Goal: Task Accomplishment & Management: Manage account settings

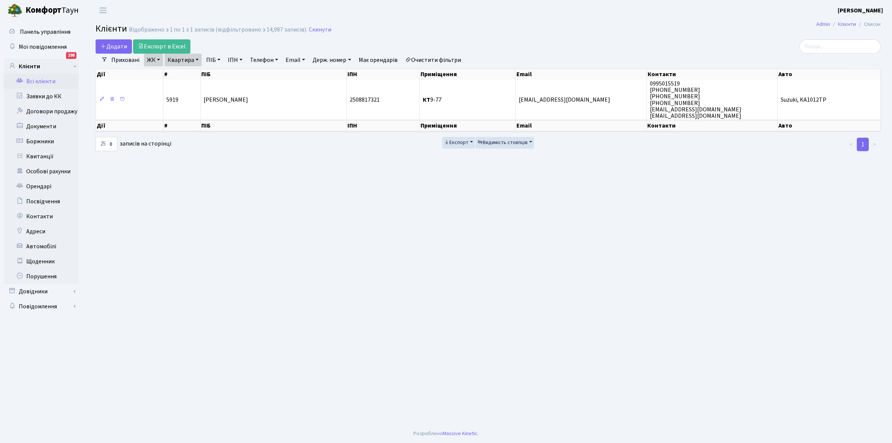
select select "25"
click at [195, 59] on link "Квартира" at bounding box center [183, 60] width 37 height 13
click at [190, 79] on input "9-77" at bounding box center [187, 74] width 44 height 14
type input "9"
type input "12-20"
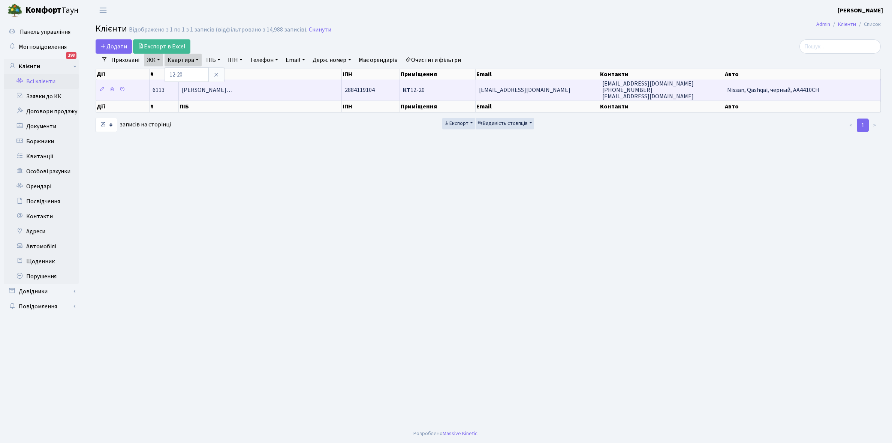
click at [259, 94] on td "Невідомська-Хусейн Леся Вікторів…" at bounding box center [260, 89] width 163 height 21
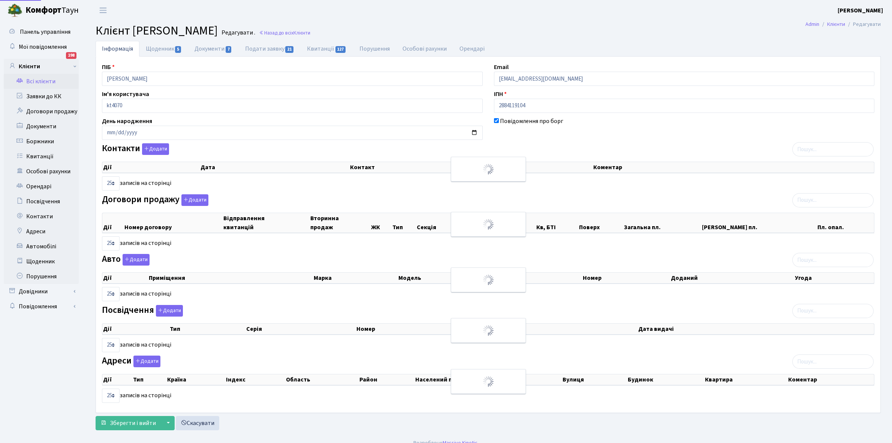
select select "25"
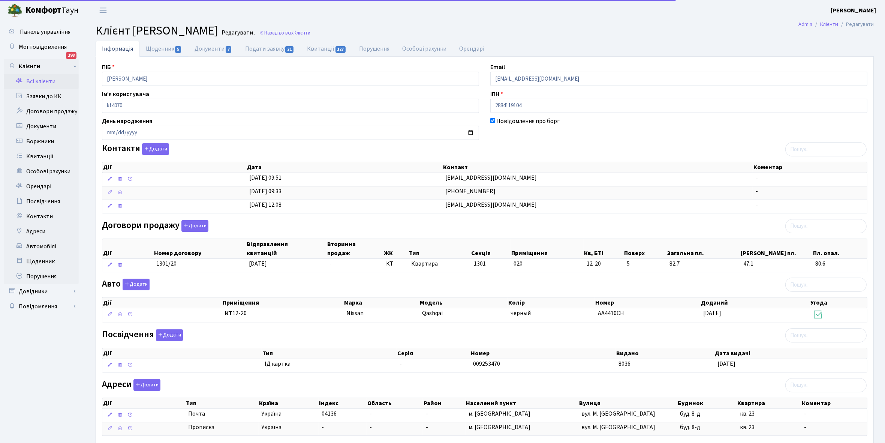
click at [168, 49] on link "Щоденник 5" at bounding box center [163, 49] width 49 height 16
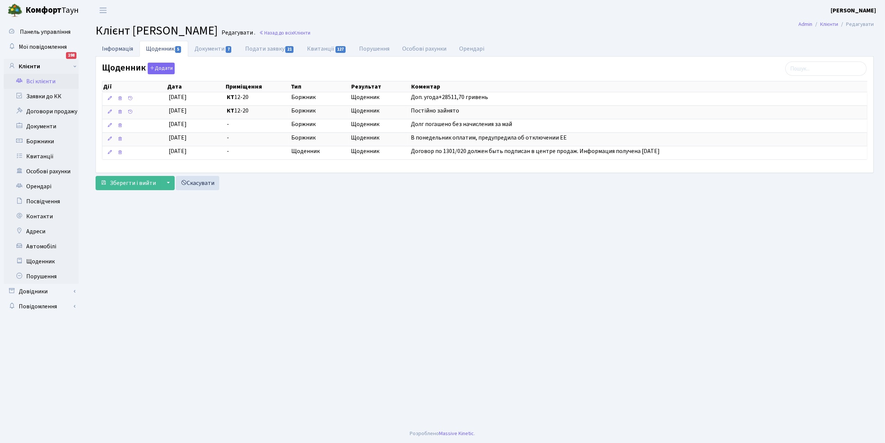
click at [115, 47] on link "Інформація" at bounding box center [118, 48] width 44 height 15
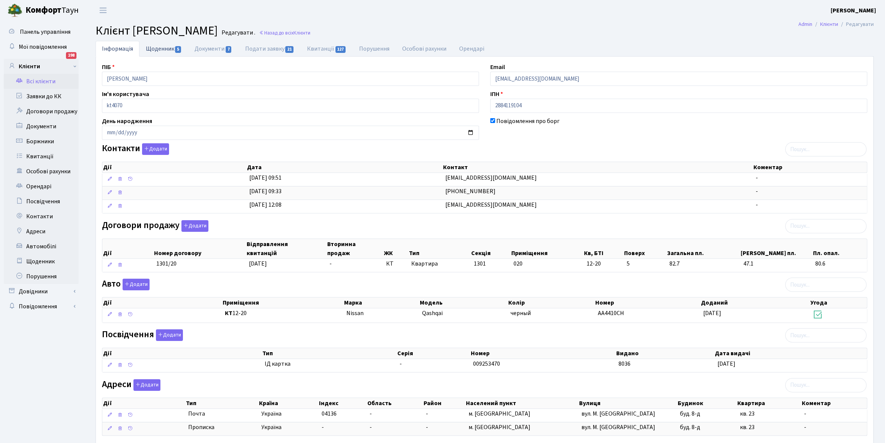
click at [156, 49] on link "Щоденник 5" at bounding box center [163, 48] width 49 height 15
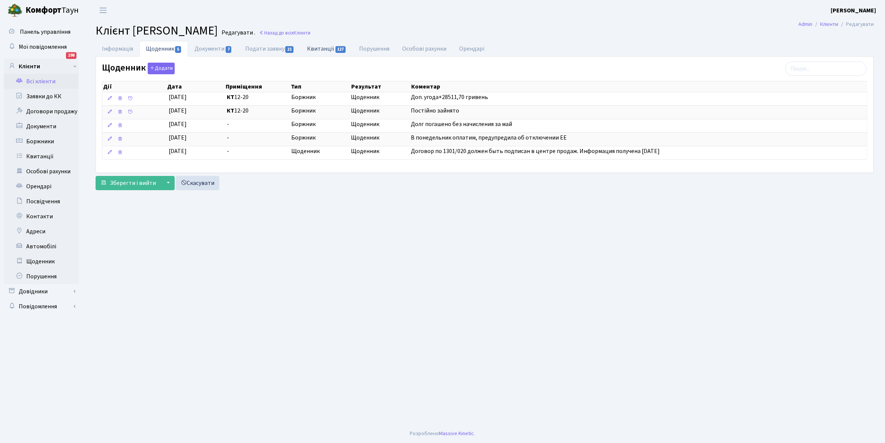
click at [316, 49] on link "Квитанції 127" at bounding box center [327, 48] width 52 height 15
select select "25"
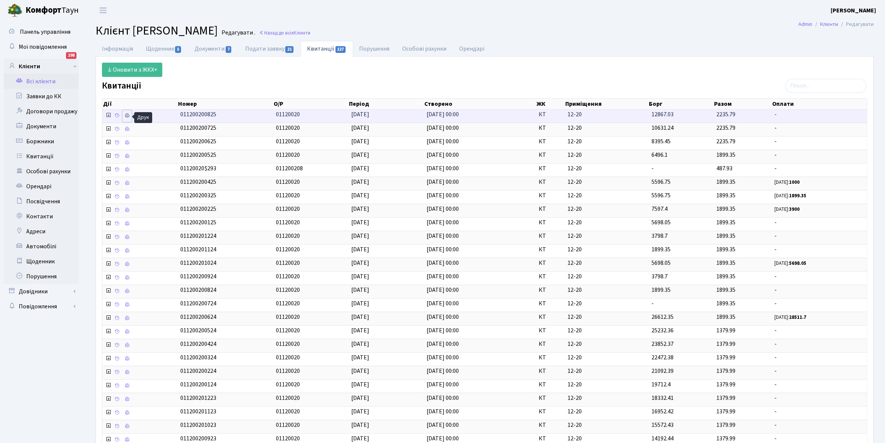
click at [128, 117] on icon at bounding box center [126, 115] width 5 height 5
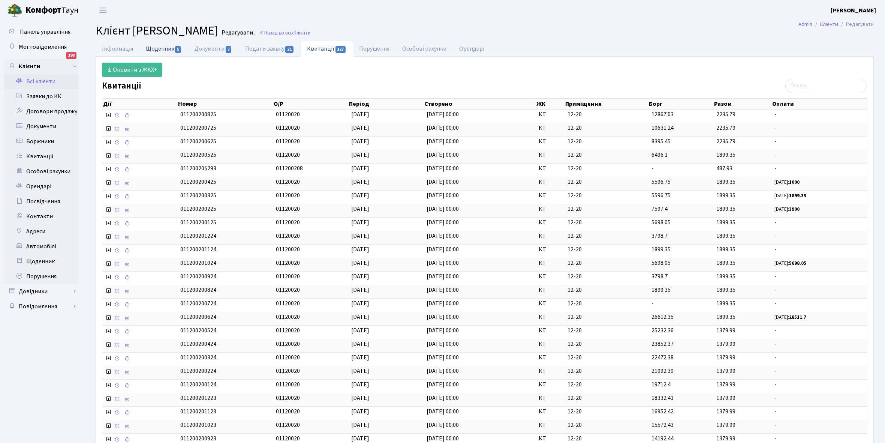
click at [152, 48] on link "Щоденник 5" at bounding box center [163, 48] width 49 height 15
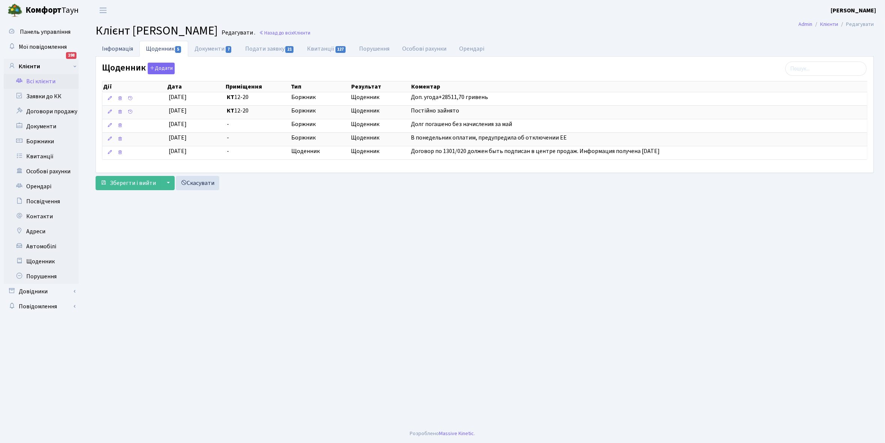
click at [114, 47] on link "Інформація" at bounding box center [118, 48] width 44 height 15
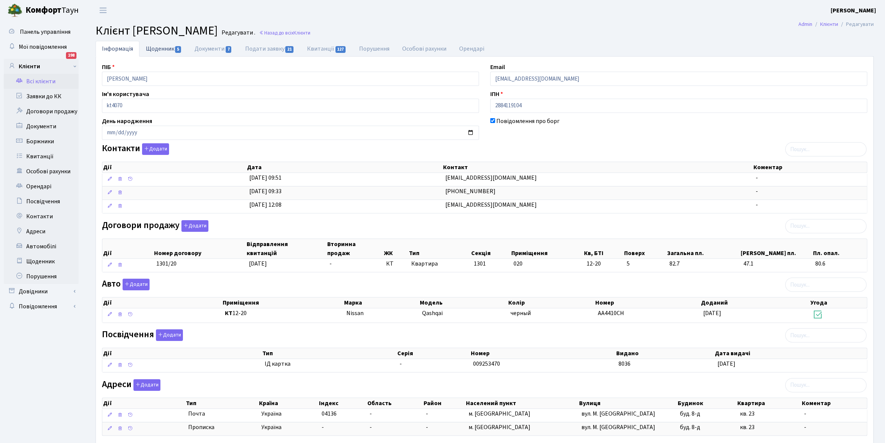
click at [159, 48] on link "Щоденник 5" at bounding box center [163, 48] width 49 height 15
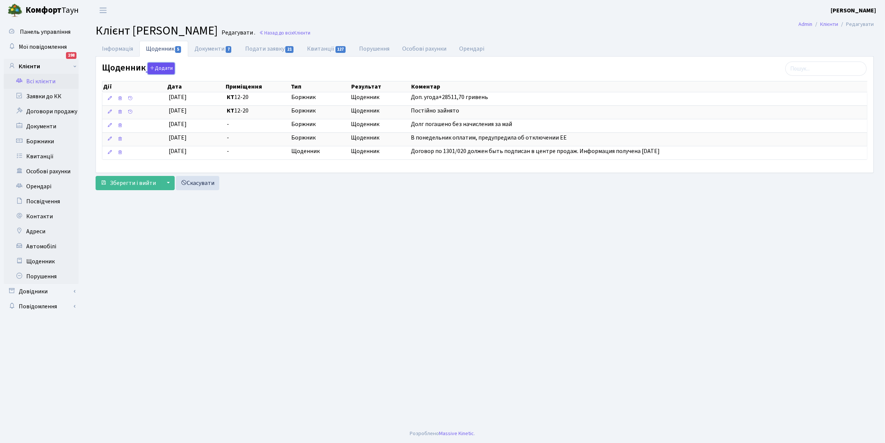
click at [162, 68] on button "Додати" at bounding box center [161, 69] width 27 height 12
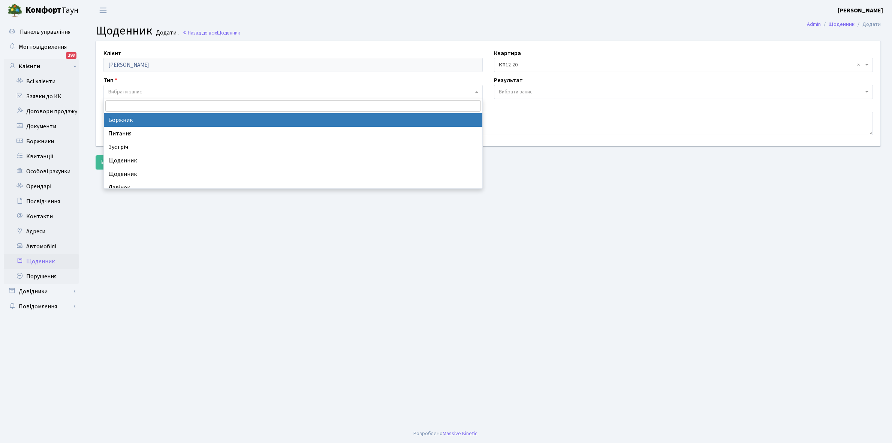
click at [152, 89] on span "Вибрати запис" at bounding box center [290, 91] width 365 height 7
select select "189"
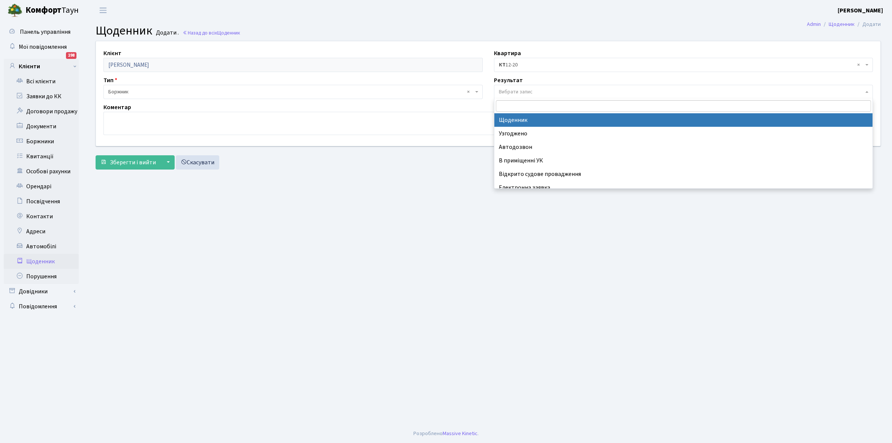
click at [529, 87] on span "Вибрати запис" at bounding box center [683, 92] width 379 height 14
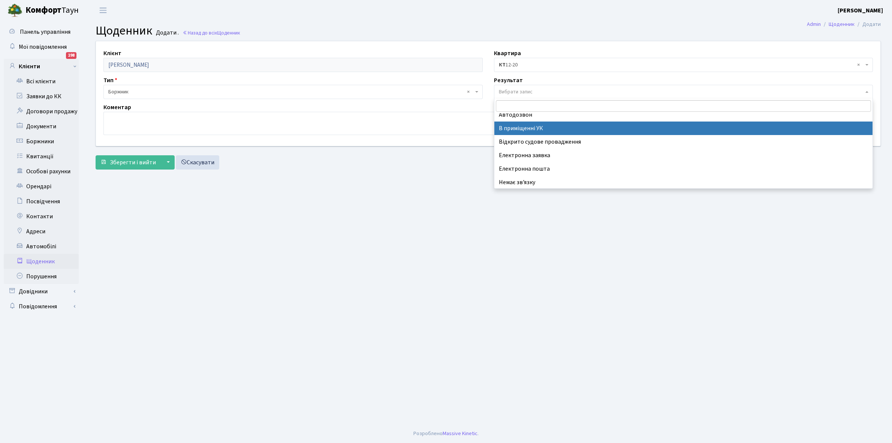
scroll to position [46, 0]
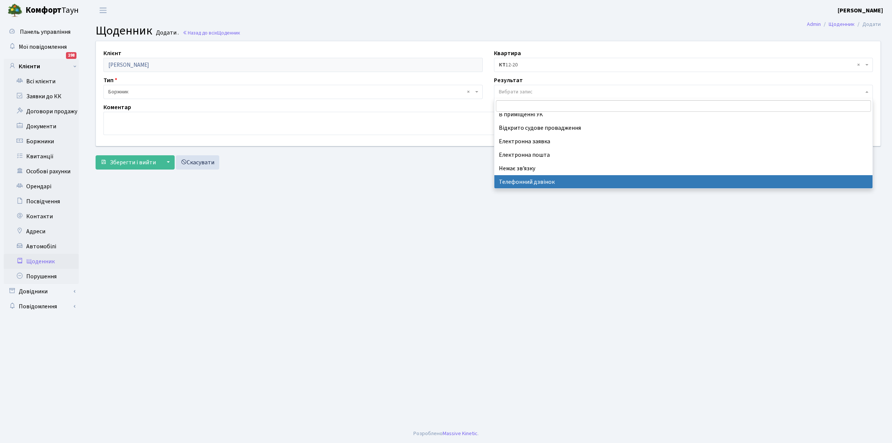
select select "196"
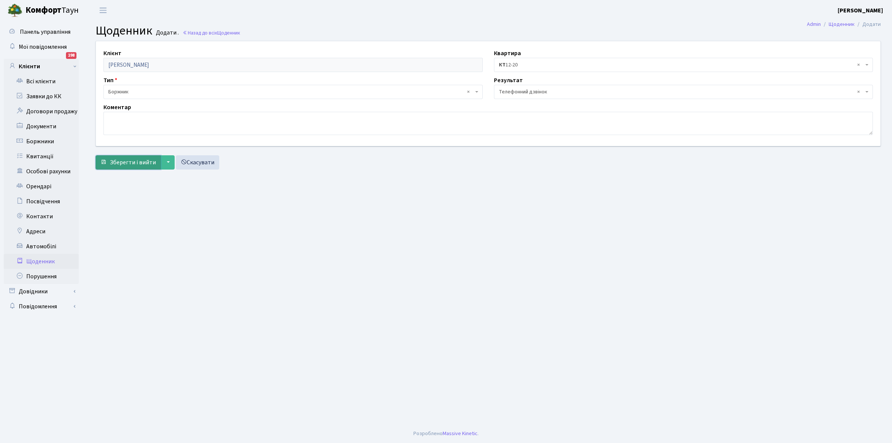
click at [137, 162] on span "Зберегти і вийти" at bounding box center [133, 162] width 46 height 8
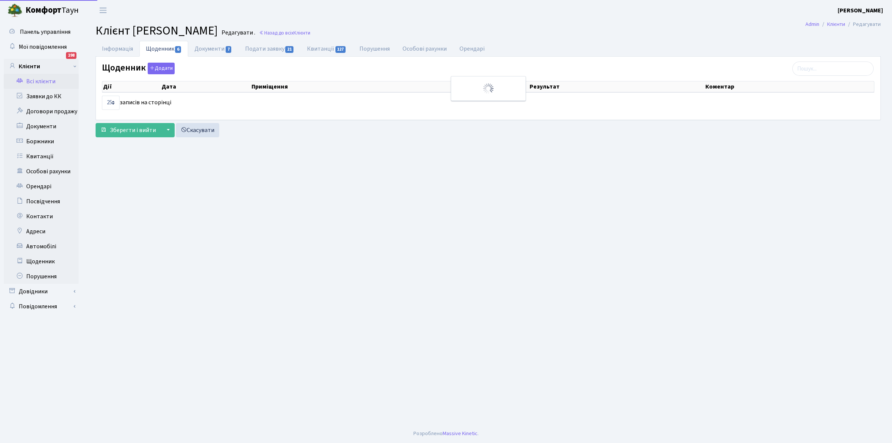
select select "25"
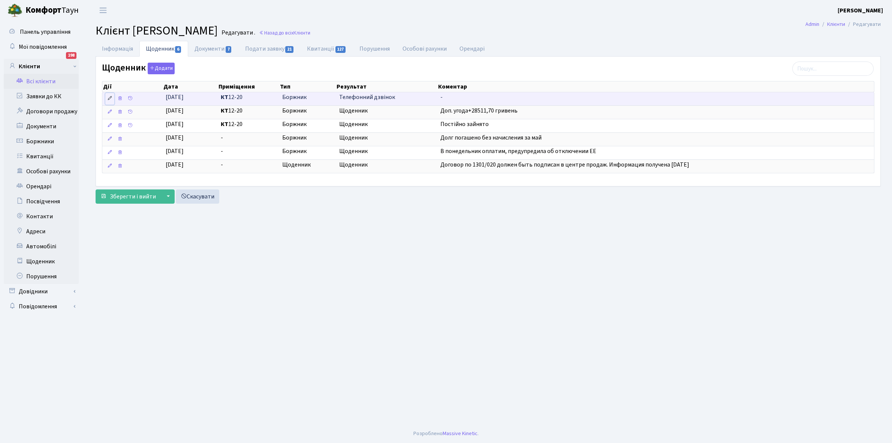
click at [109, 98] on icon at bounding box center [109, 98] width 5 height 5
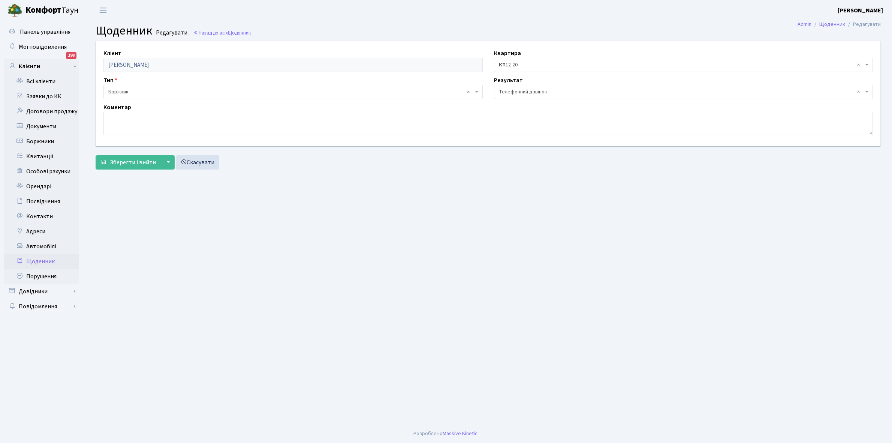
click at [547, 90] on span "× Телефонний дзвінок" at bounding box center [681, 91] width 365 height 7
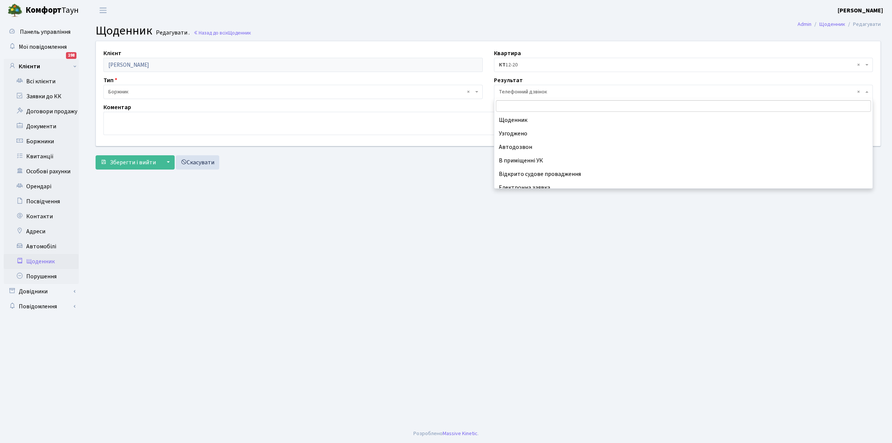
scroll to position [46, 0]
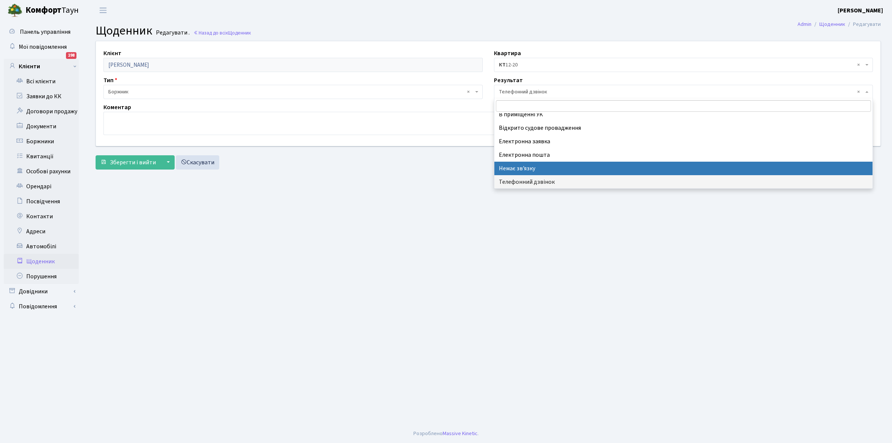
select select "197"
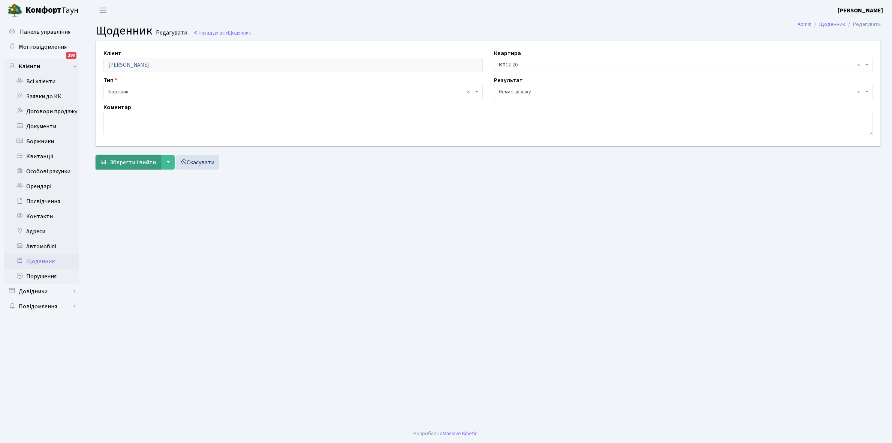
click at [137, 162] on span "Зберегти і вийти" at bounding box center [133, 162] width 46 height 8
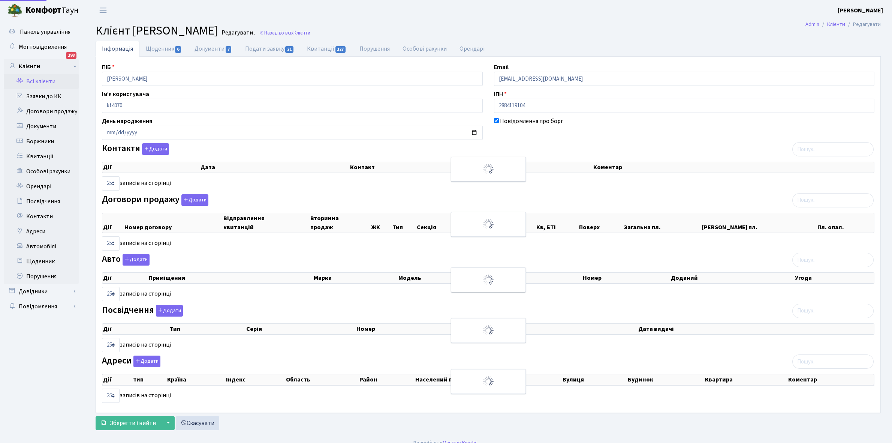
select select "25"
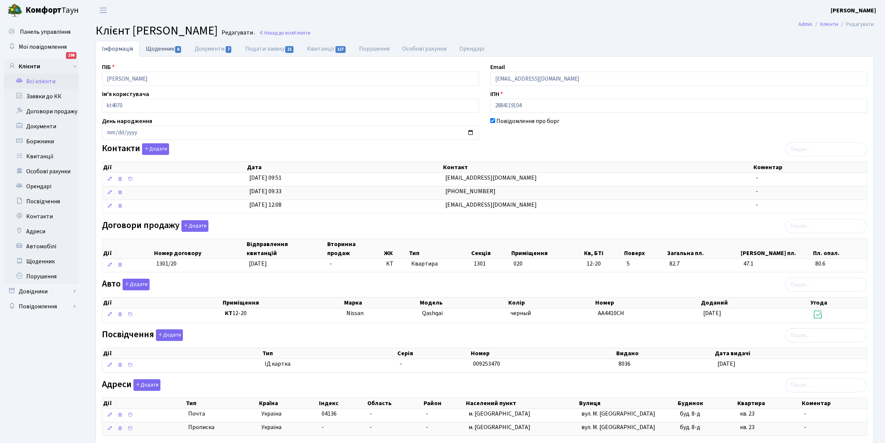
click at [152, 47] on link "Щоденник 6" at bounding box center [163, 48] width 49 height 15
select select "25"
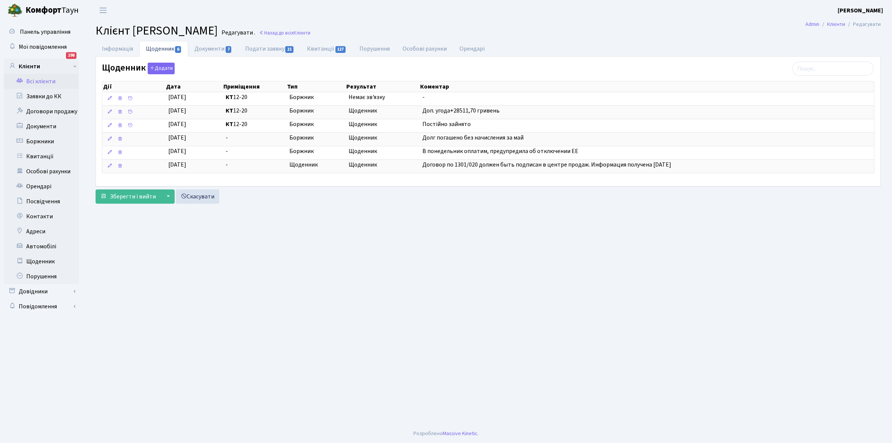
click at [34, 81] on link "Всі клієнти" at bounding box center [41, 81] width 75 height 15
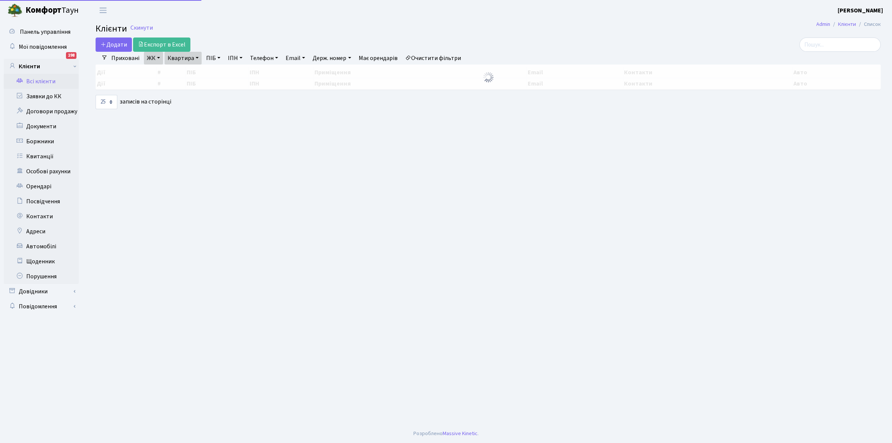
select select "25"
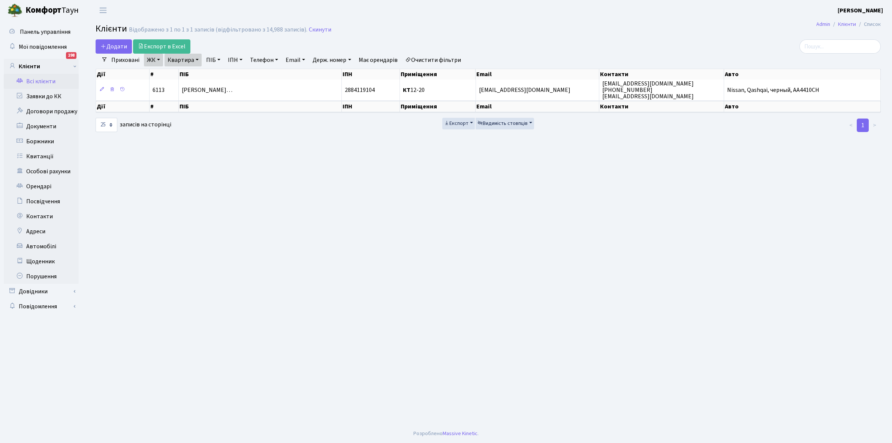
click at [437, 58] on link "Очистити фільтри" at bounding box center [433, 60] width 62 height 13
select select
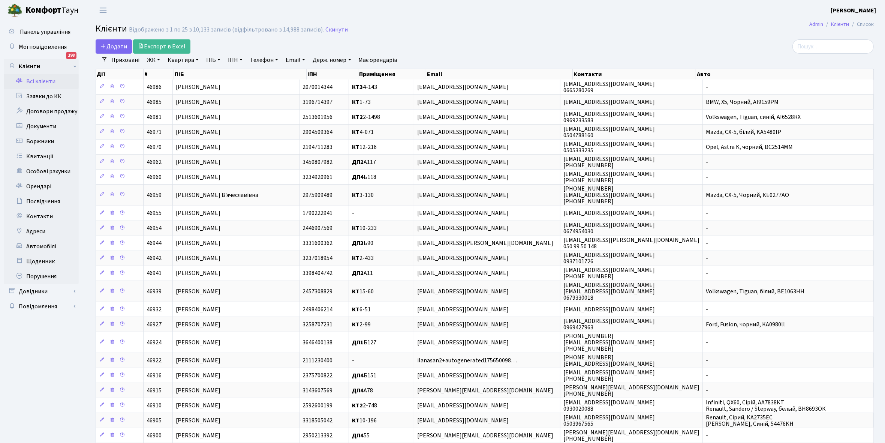
click at [160, 60] on link "ЖК" at bounding box center [153, 60] width 19 height 13
click at [46, 80] on link "Всі клієнти" at bounding box center [41, 81] width 75 height 15
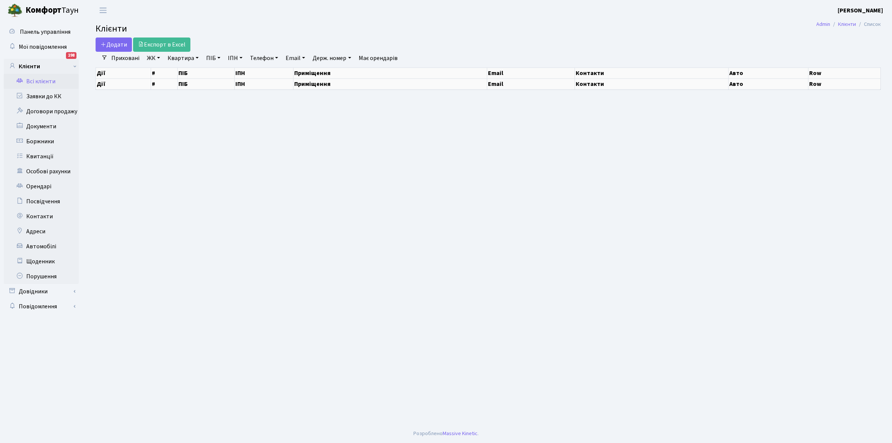
select select "25"
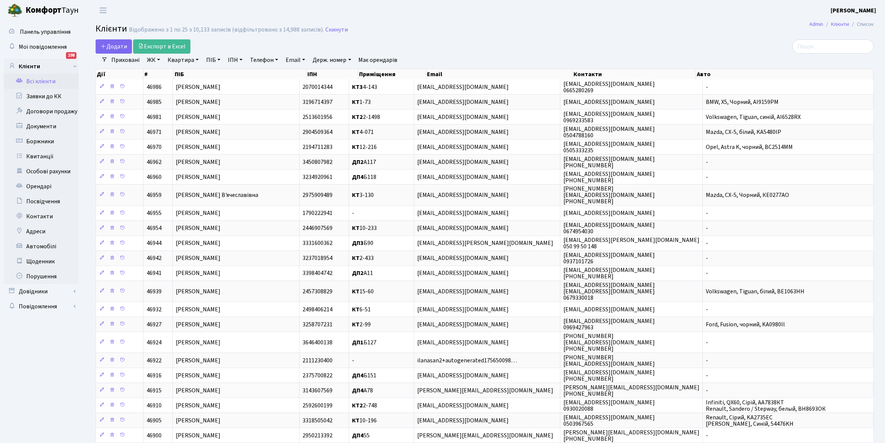
click at [196, 59] on link "Квартира" at bounding box center [183, 60] width 37 height 13
click at [190, 73] on input "text" at bounding box center [187, 74] width 44 height 14
type input "2-299"
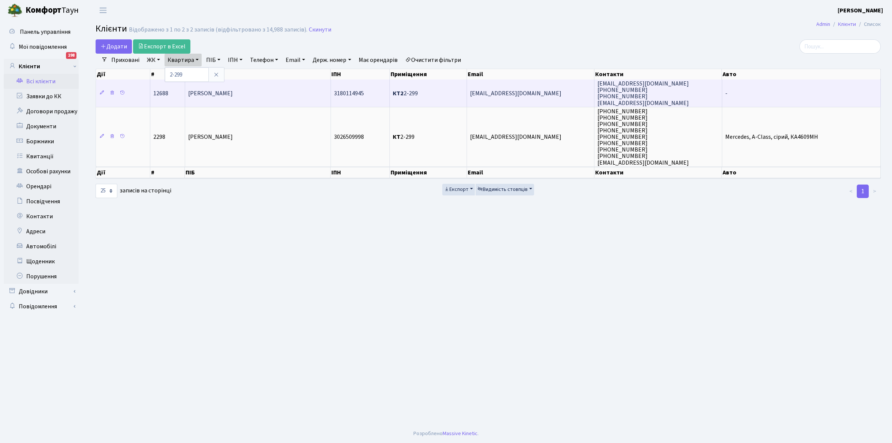
click at [233, 96] on span "[PERSON_NAME]" at bounding box center [210, 93] width 45 height 8
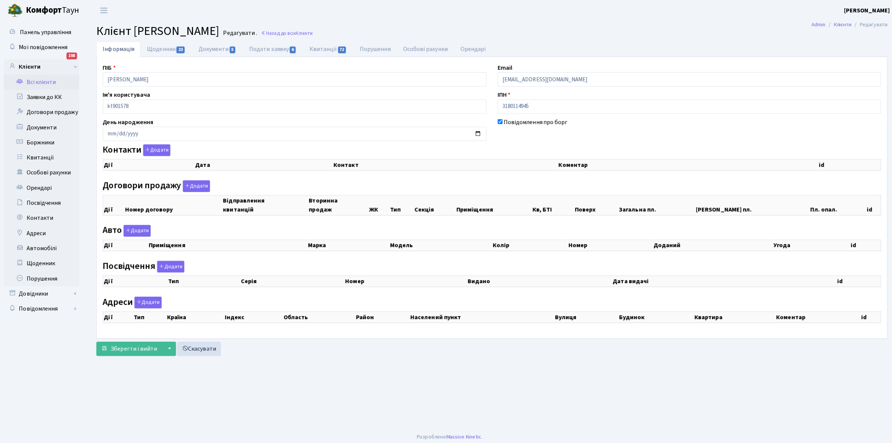
checkbox input "true"
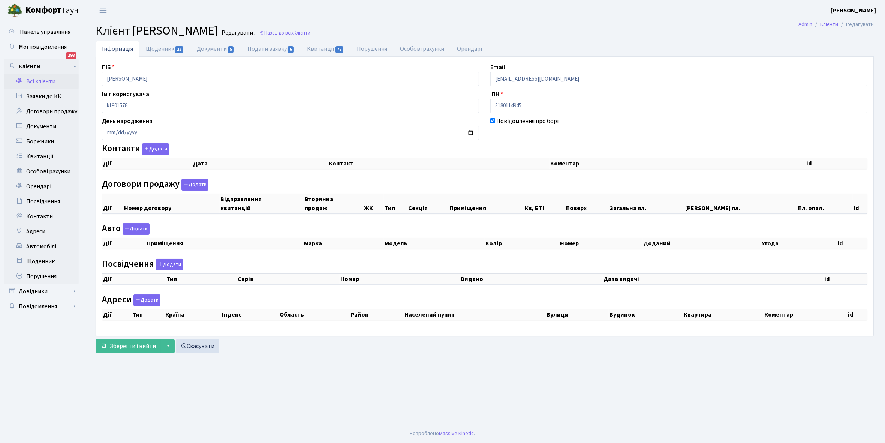
select select "25"
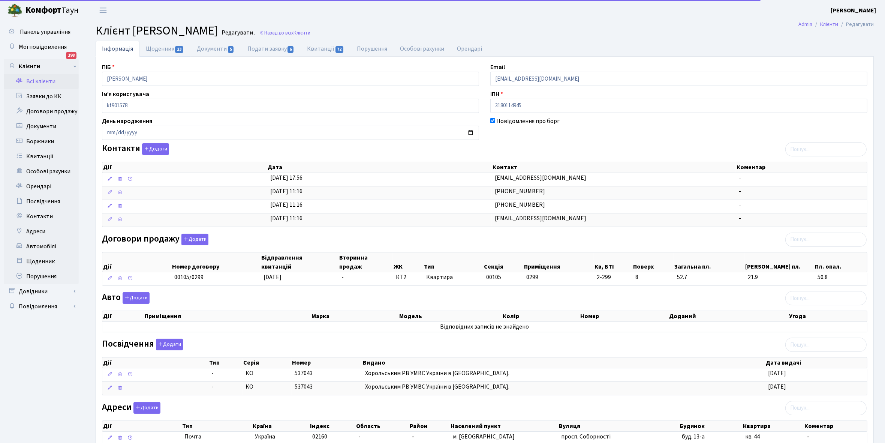
click at [161, 49] on link "Щоденник 23" at bounding box center [164, 49] width 51 height 16
select select "25"
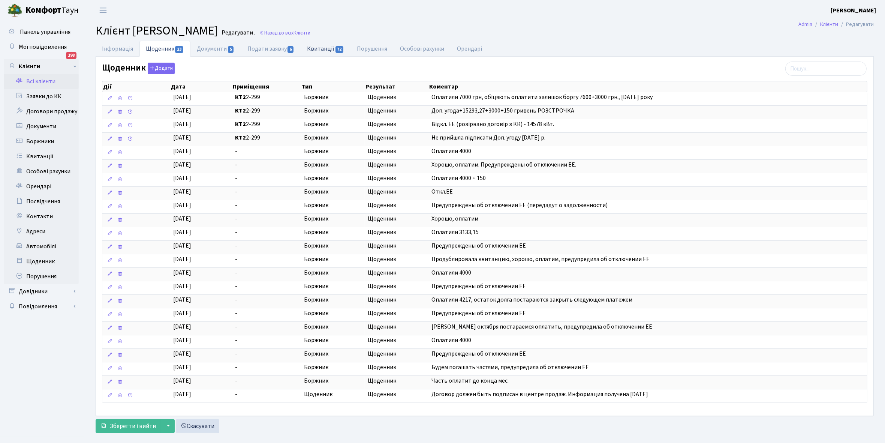
click at [322, 50] on link "Квитанції 72" at bounding box center [326, 48] width 50 height 15
select select "25"
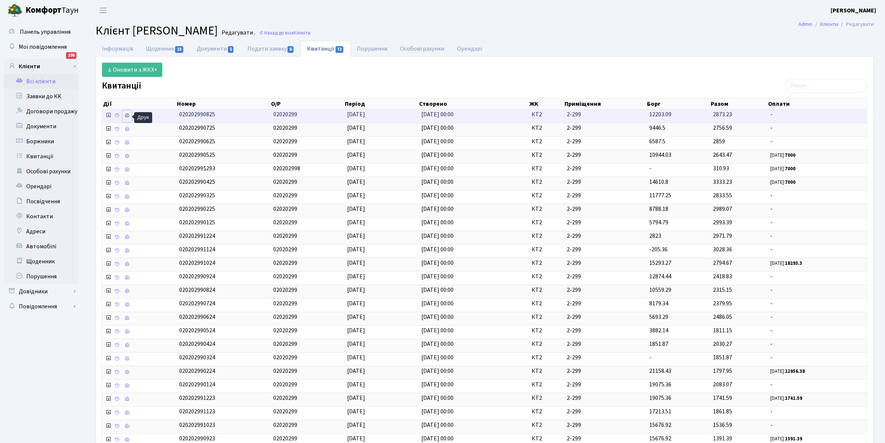
click at [126, 115] on icon at bounding box center [126, 115] width 5 height 5
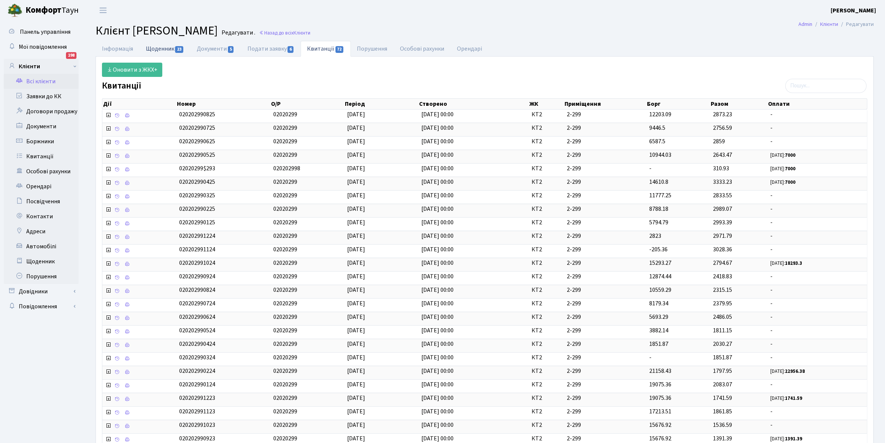
click at [153, 47] on link "Щоденник 23" at bounding box center [164, 48] width 51 height 15
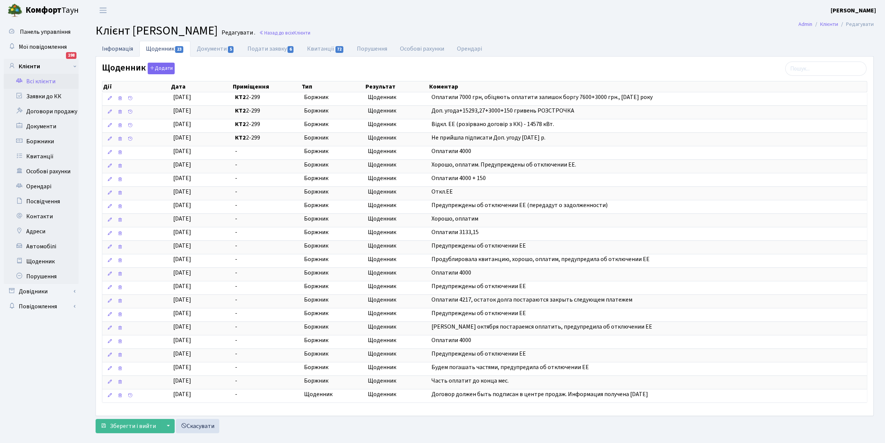
click at [115, 47] on link "Інформація" at bounding box center [118, 48] width 44 height 15
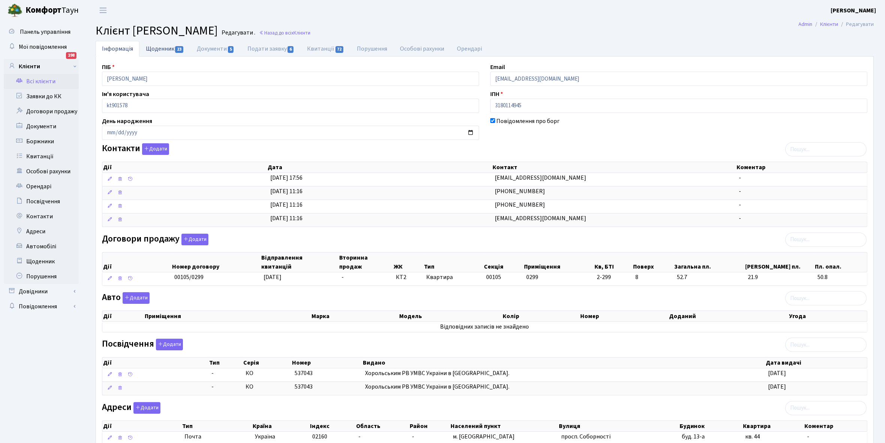
click at [154, 47] on link "Щоденник 23" at bounding box center [164, 48] width 51 height 15
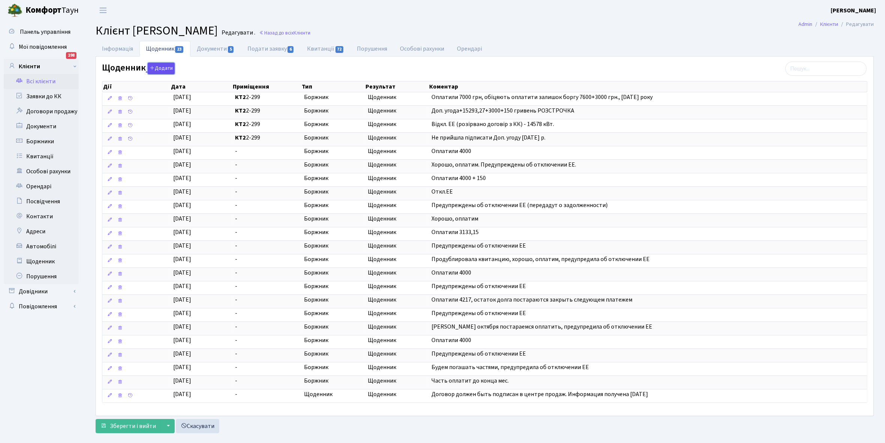
click at [157, 68] on button "Додати" at bounding box center [161, 69] width 27 height 12
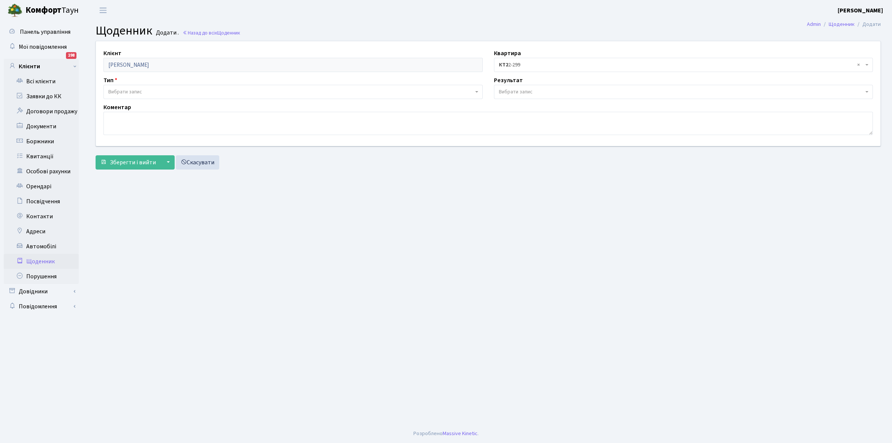
click at [134, 92] on span "Вибрати запис" at bounding box center [125, 91] width 34 height 7
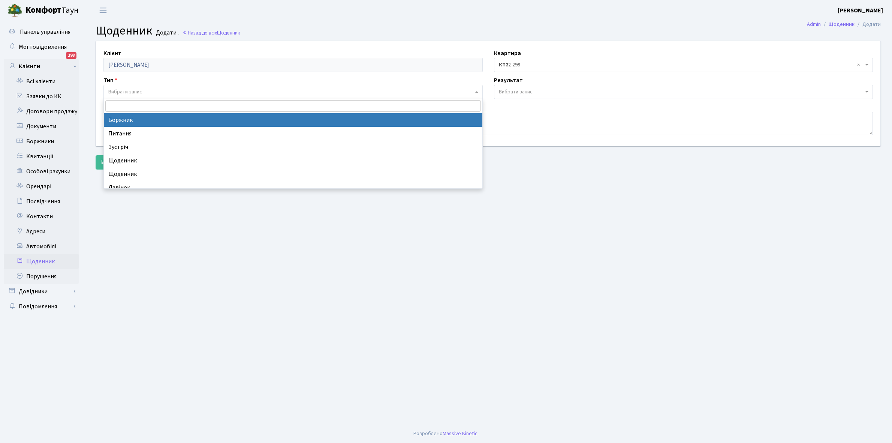
select select "189"
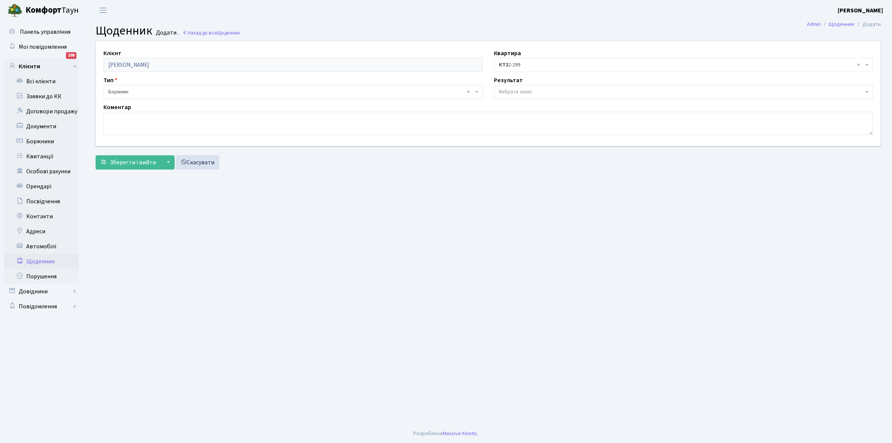
click at [537, 91] on span "Вибрати запис" at bounding box center [681, 91] width 365 height 7
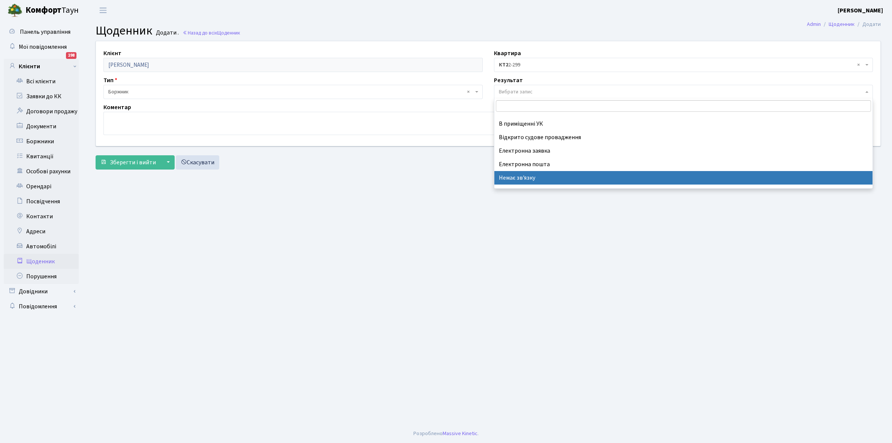
scroll to position [46, 0]
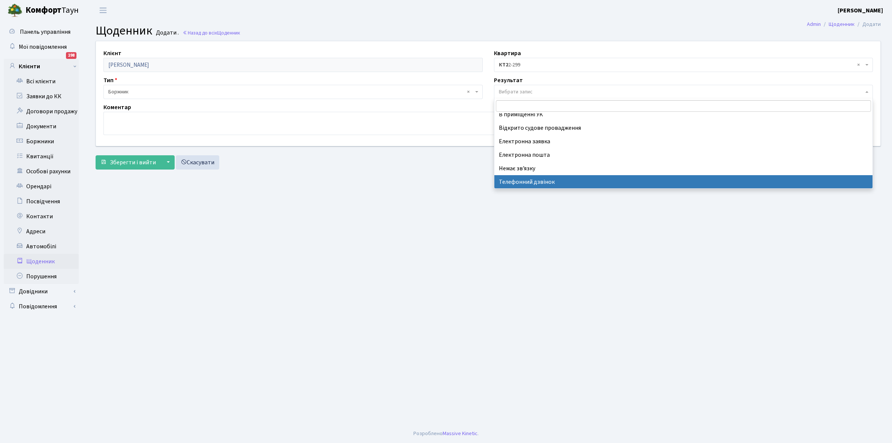
select select "196"
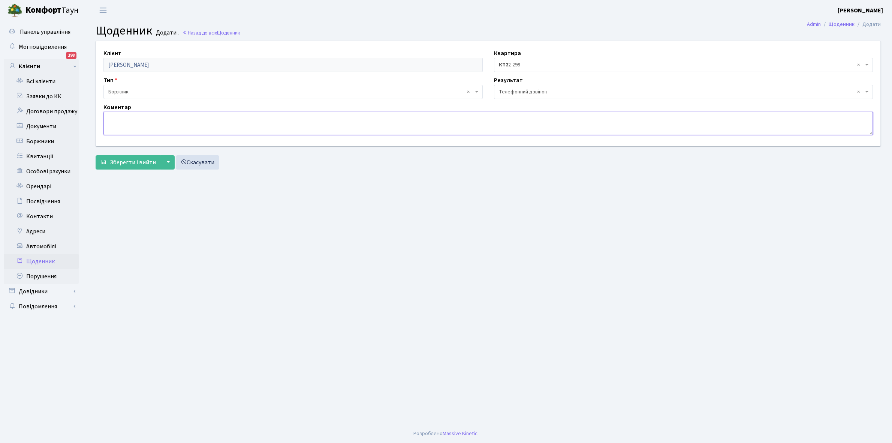
click at [146, 129] on textarea at bounding box center [488, 123] width 770 height 23
type textarea "Y"
click at [119, 122] on textarea at bounding box center [488, 123] width 770 height 23
type textarea "Не бере трубку телефона"
click at [137, 160] on span "Зберегти і вийти" at bounding box center [133, 162] width 46 height 8
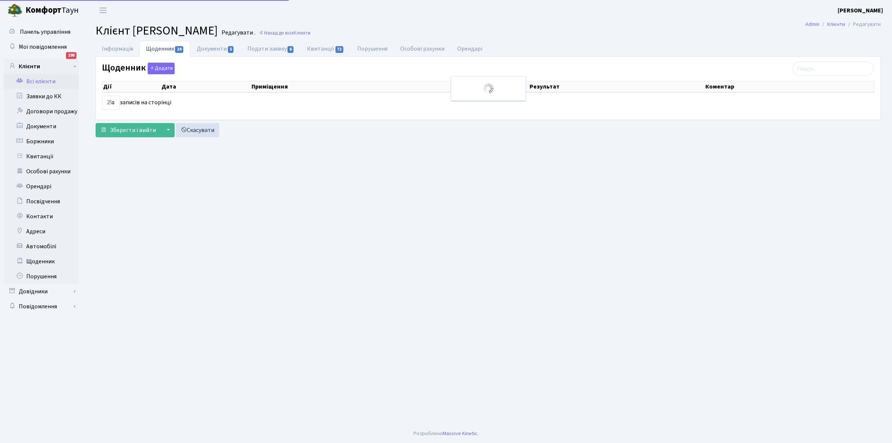
select select "25"
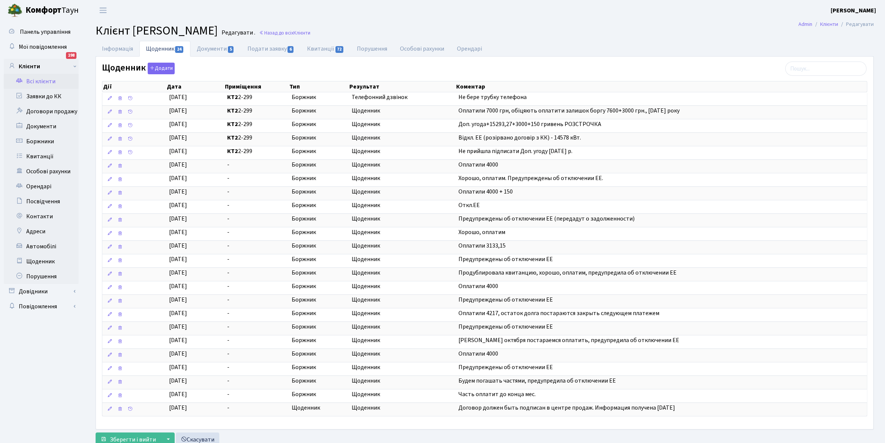
click at [43, 81] on link "Всі клієнти" at bounding box center [41, 81] width 75 height 15
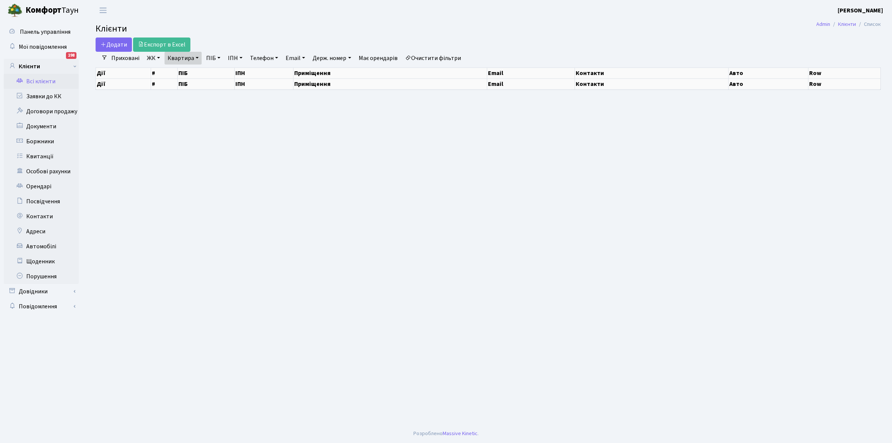
select select "25"
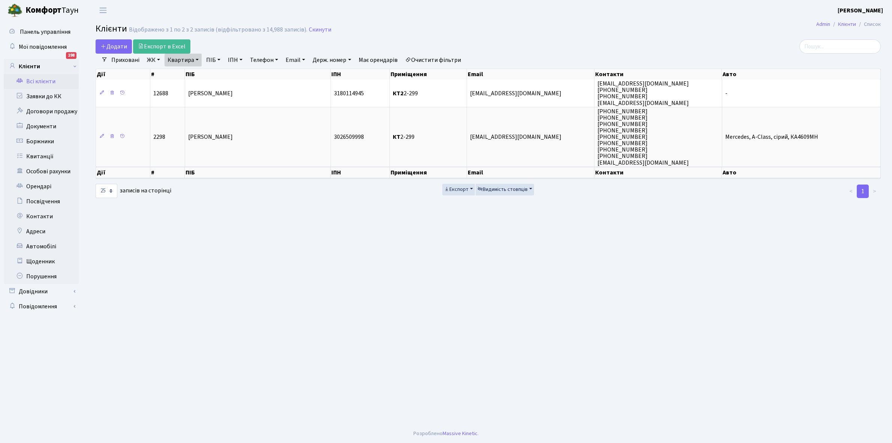
click at [427, 62] on link "Очистити фільтри" at bounding box center [433, 60] width 62 height 13
select select
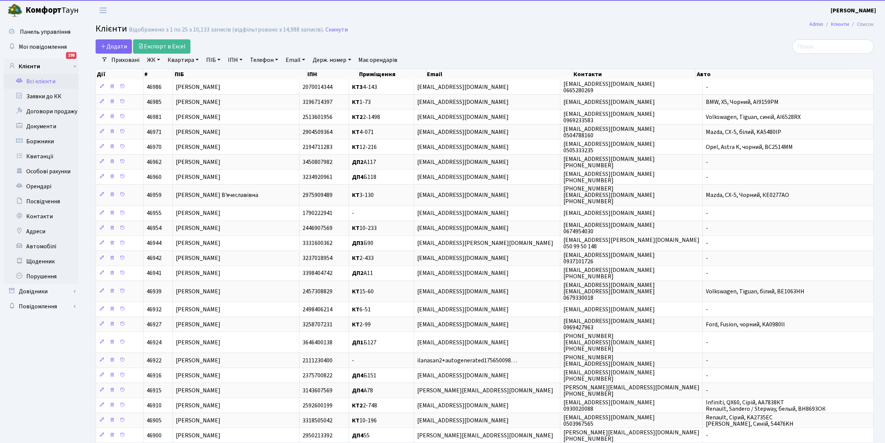
click at [160, 62] on link "ЖК" at bounding box center [153, 60] width 19 height 13
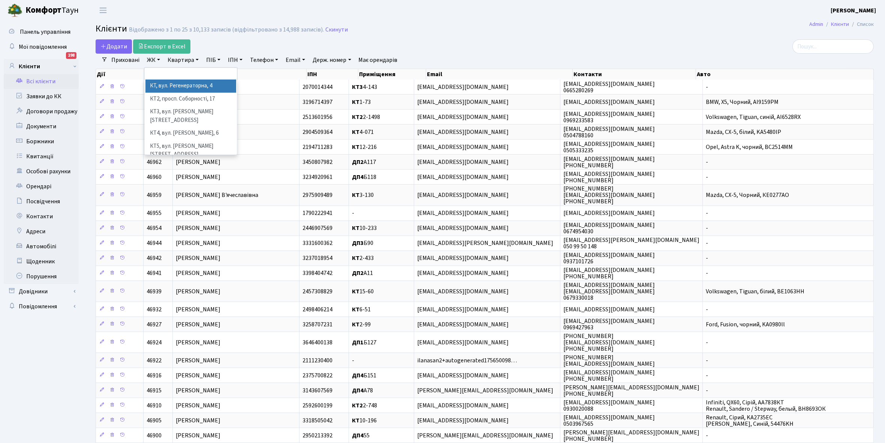
click at [45, 81] on link "Всі клієнти" at bounding box center [41, 81] width 75 height 15
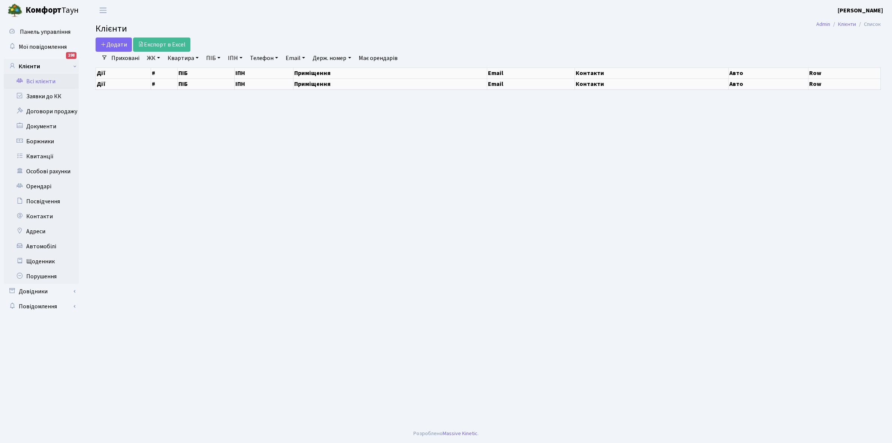
select select "25"
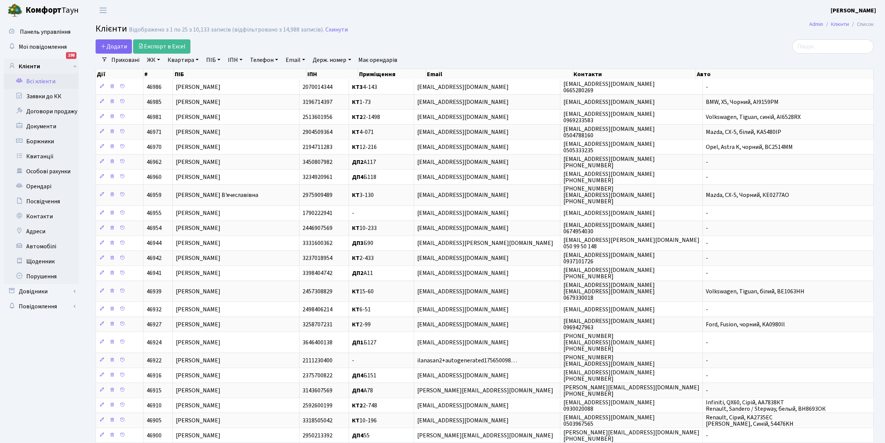
click at [196, 59] on link "Квартира" at bounding box center [183, 60] width 37 height 13
click at [193, 72] on input "text" at bounding box center [187, 74] width 44 height 14
type input "6-110"
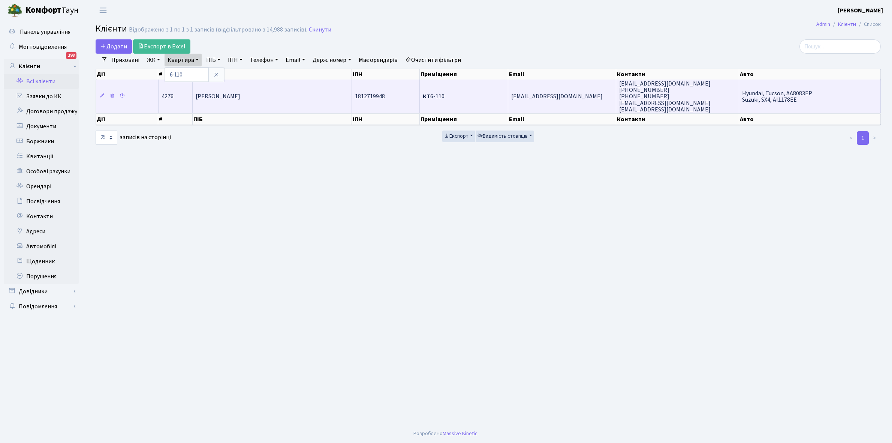
click at [269, 102] on td "[PERSON_NAME]" at bounding box center [272, 96] width 159 height 34
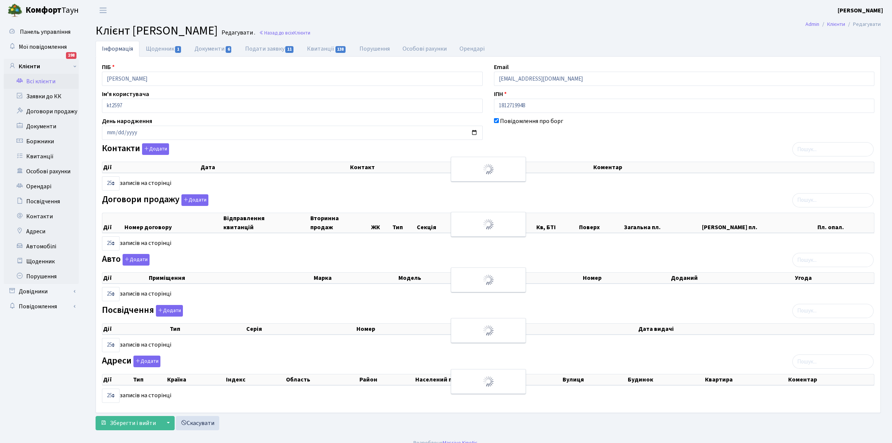
select select "25"
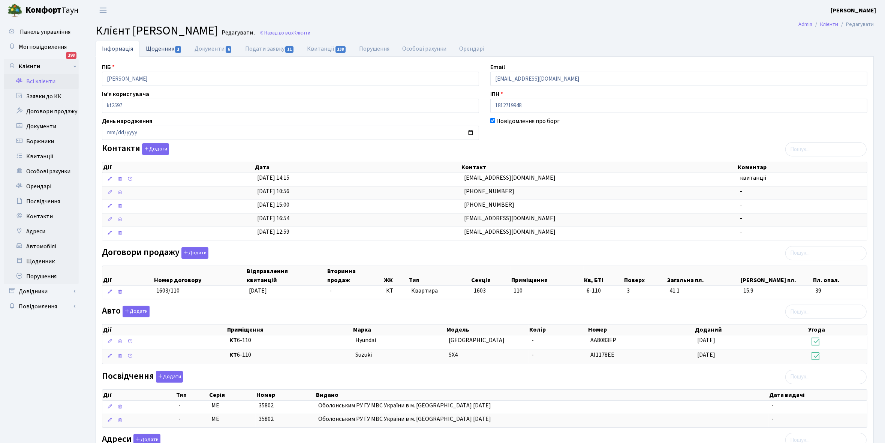
click at [154, 48] on link "Щоденник 1" at bounding box center [163, 48] width 49 height 15
select select "25"
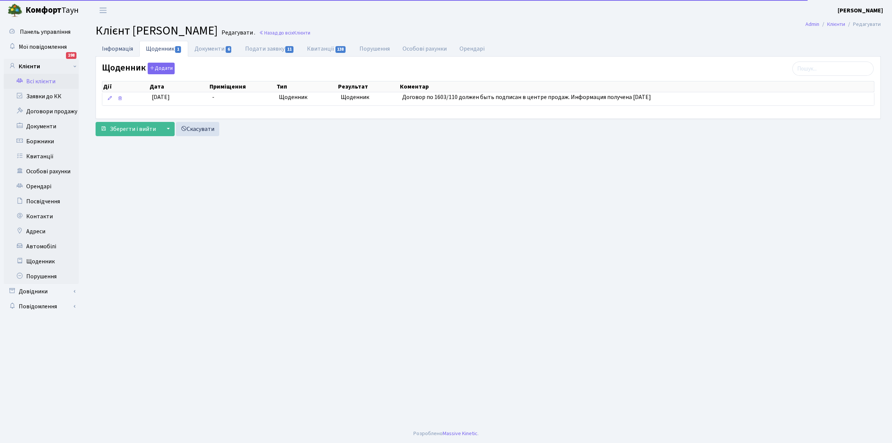
click at [113, 47] on link "Інформація" at bounding box center [118, 48] width 44 height 15
